Goal: Check status: Check status

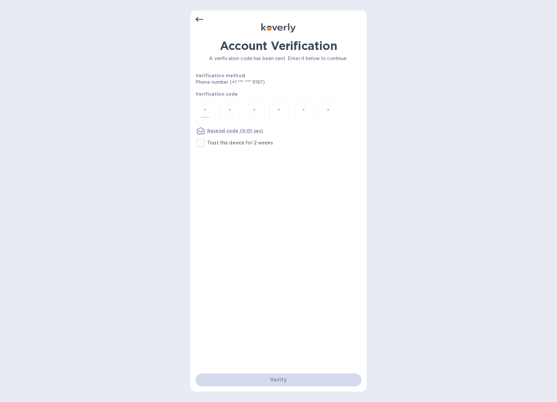
click at [202, 107] on input "number" at bounding box center [205, 111] width 8 height 12
type input "4"
type input "0"
type input "5"
type input "9"
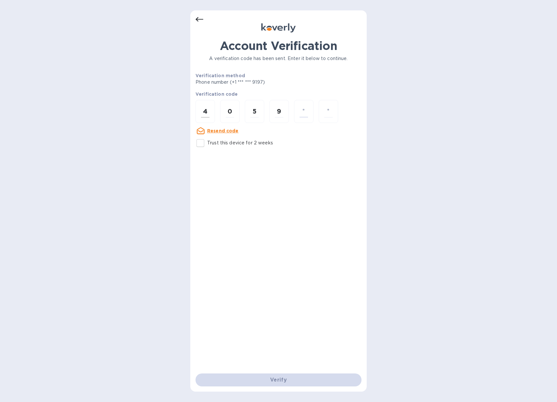
type input "5"
type input "1"
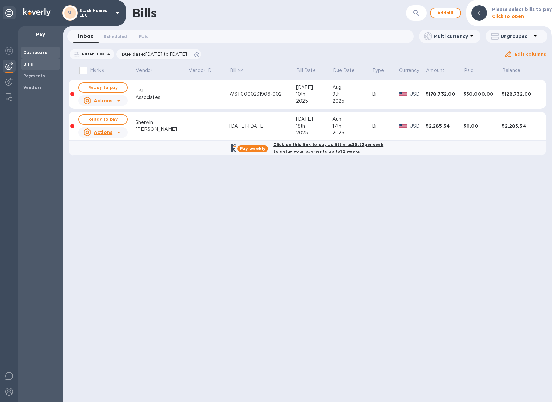
click at [35, 50] on b "Dashboard" at bounding box center [35, 52] width 25 height 5
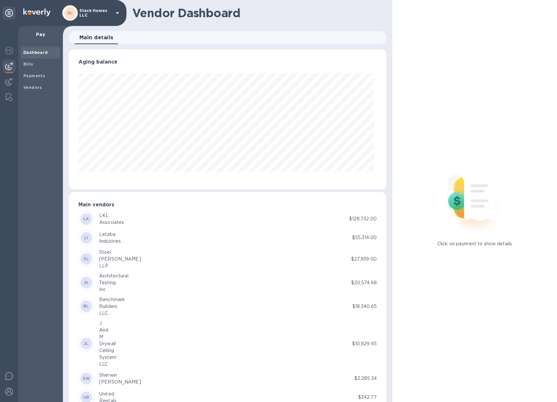
scroll to position [140, 315]
click at [34, 75] on b "Payments" at bounding box center [34, 75] width 22 height 5
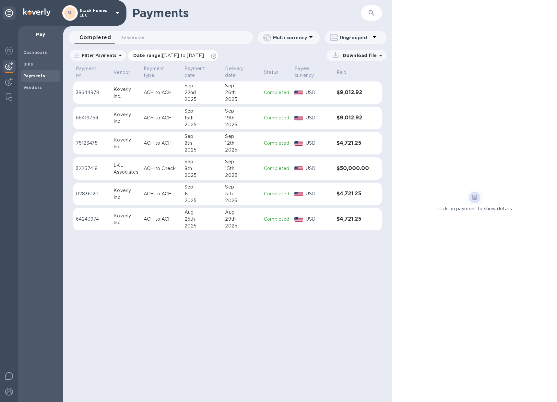
click at [216, 55] on icon at bounding box center [213, 55] width 5 height 5
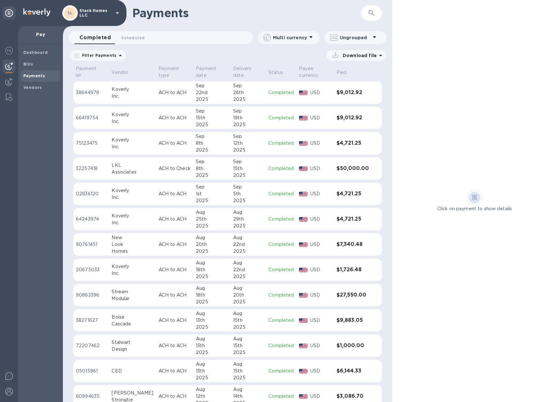
click at [173, 86] on td "ACH to ACH" at bounding box center [174, 92] width 37 height 23
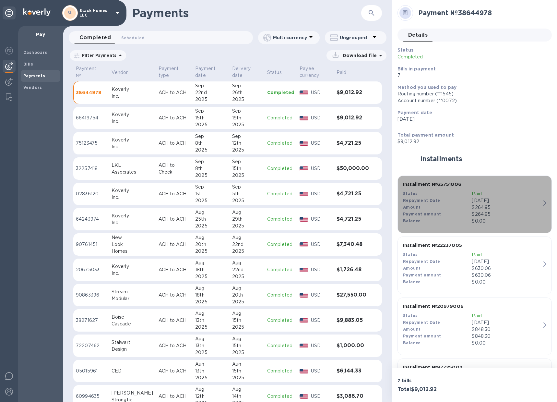
click at [483, 194] on p "Paid" at bounding box center [506, 193] width 69 height 7
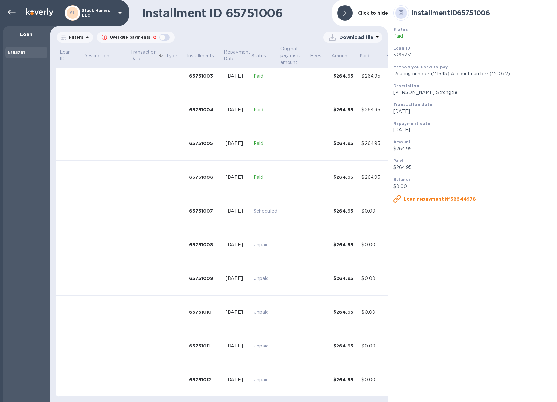
scroll to position [116, 0]
click at [483, 194] on div "Loan repayment №38644978" at bounding box center [473, 198] width 164 height 13
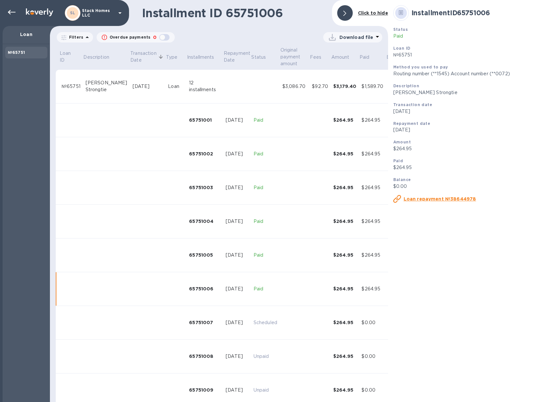
click at [339, 13] on div at bounding box center [345, 13] width 16 height 16
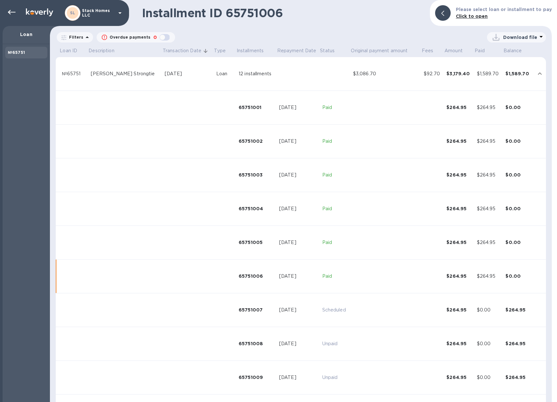
click at [72, 40] on div "Filters" at bounding box center [75, 37] width 36 height 10
drag, startPoint x: 26, startPoint y: 29, endPoint x: 27, endPoint y: 33, distance: 4.6
click at [27, 29] on div "Loan" at bounding box center [26, 35] width 47 height 18
click at [27, 34] on p "Loan" at bounding box center [26, 34] width 37 height 6
click at [469, 15] on b "Click to open" at bounding box center [472, 16] width 32 height 5
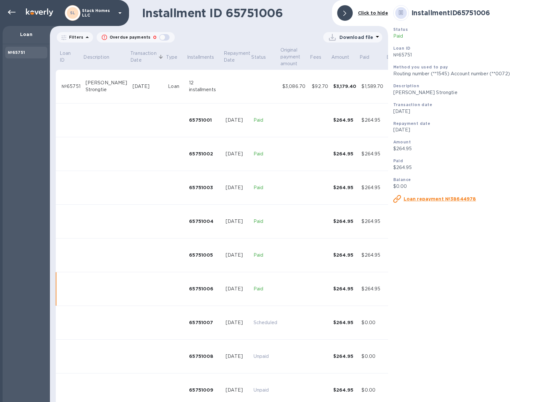
click at [464, 197] on u "Loan repayment №38644978" at bounding box center [440, 198] width 73 height 5
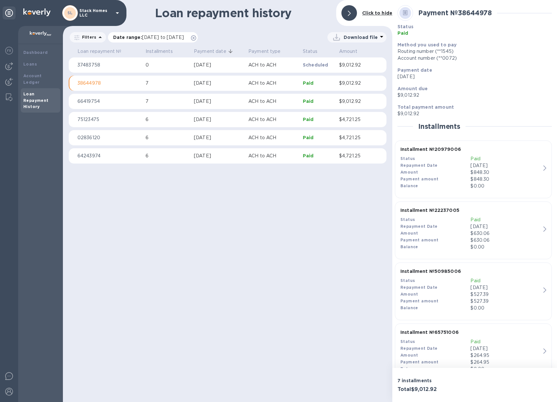
click at [196, 39] on icon at bounding box center [193, 37] width 5 height 5
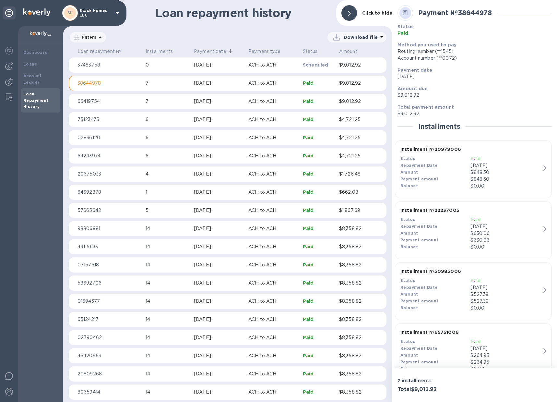
scroll to position [14, 0]
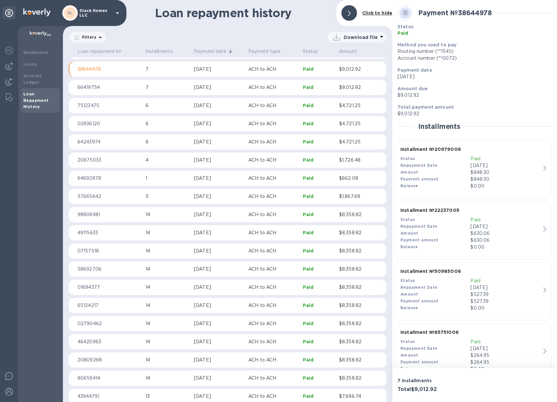
click at [350, 10] on span at bounding box center [349, 13] width 3 height 6
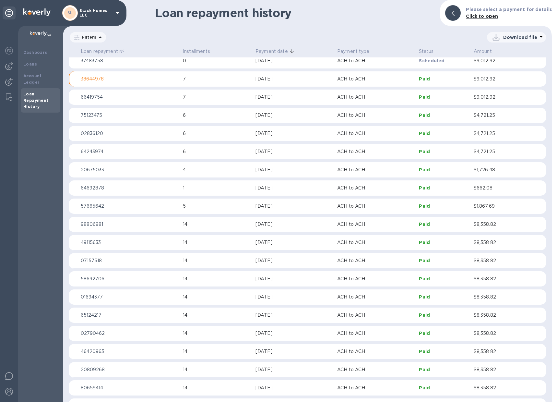
scroll to position [0, 0]
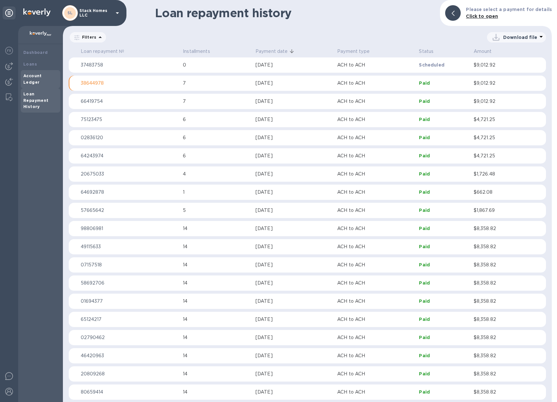
click at [32, 75] on b "Account Ledger" at bounding box center [32, 78] width 18 height 11
